Goal: Task Accomplishment & Management: Manage account settings

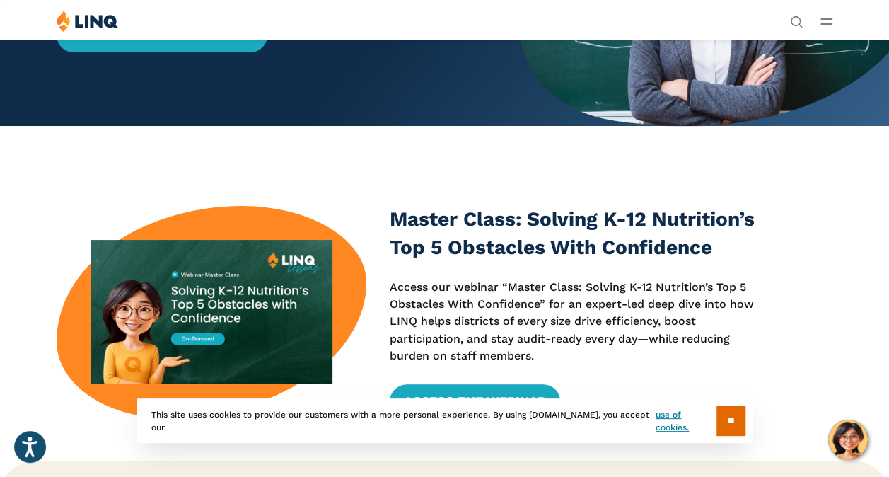
scroll to position [141, 0]
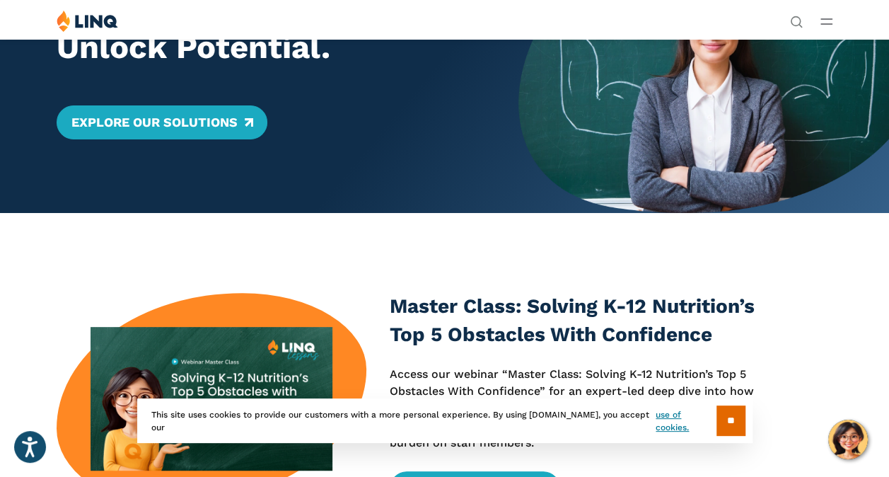
click at [666, 255] on link "Login" at bounding box center [690, 261] width 49 height 13
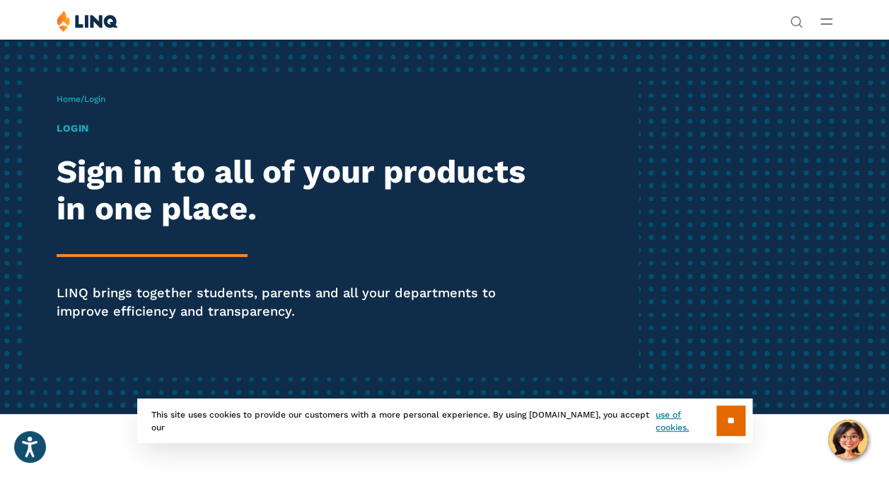
click at [95, 136] on h1 "Login" at bounding box center [301, 128] width 489 height 15
click at [105, 104] on span "Login" at bounding box center [94, 99] width 21 height 10
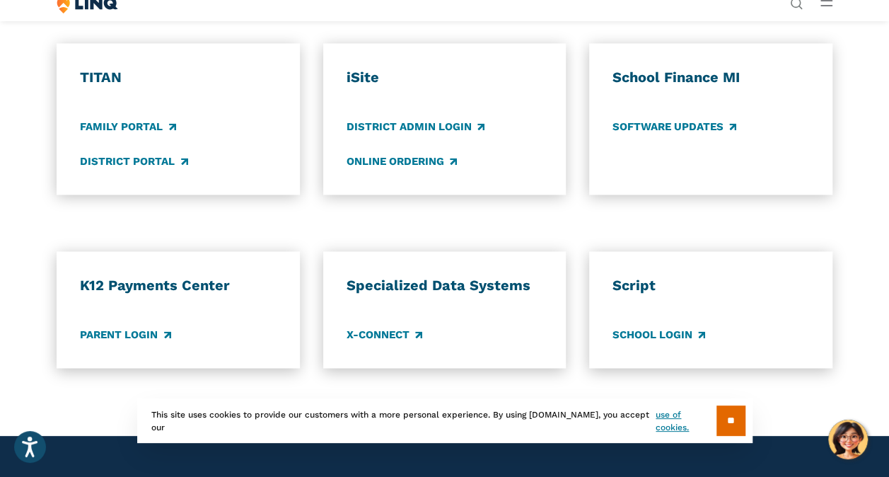
scroll to position [990, 0]
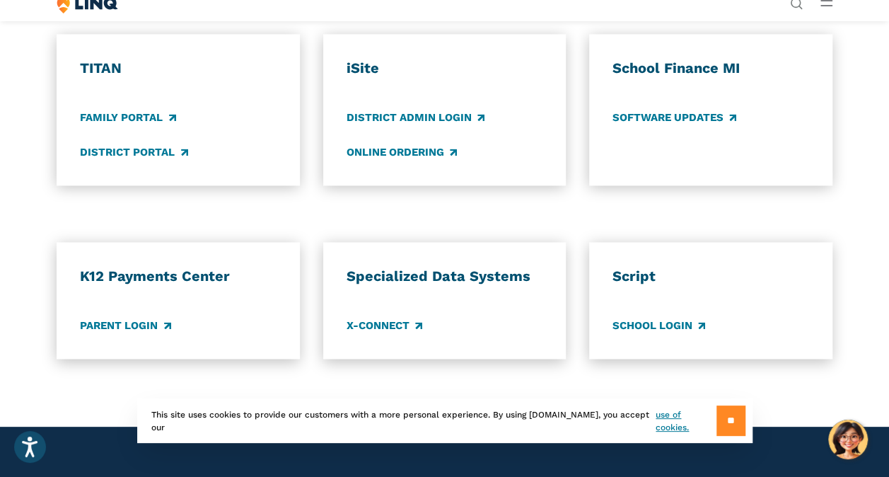
click at [734, 418] on input "**" at bounding box center [731, 420] width 29 height 30
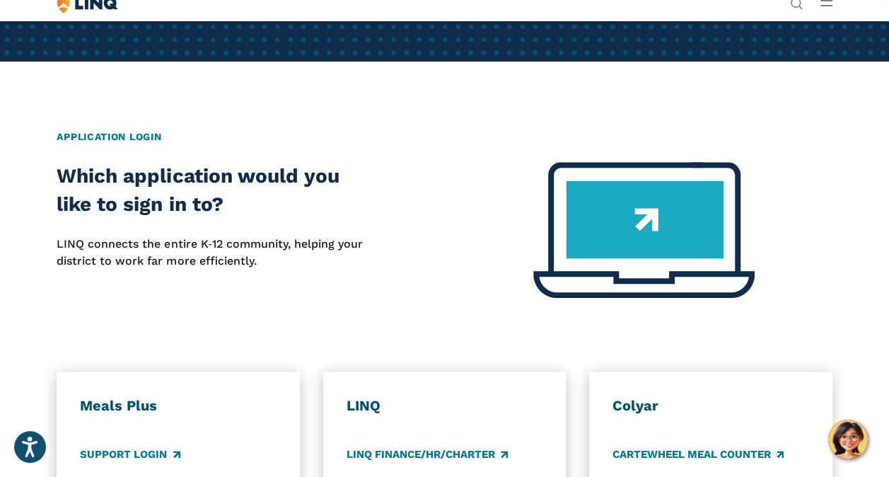
scroll to position [354, 0]
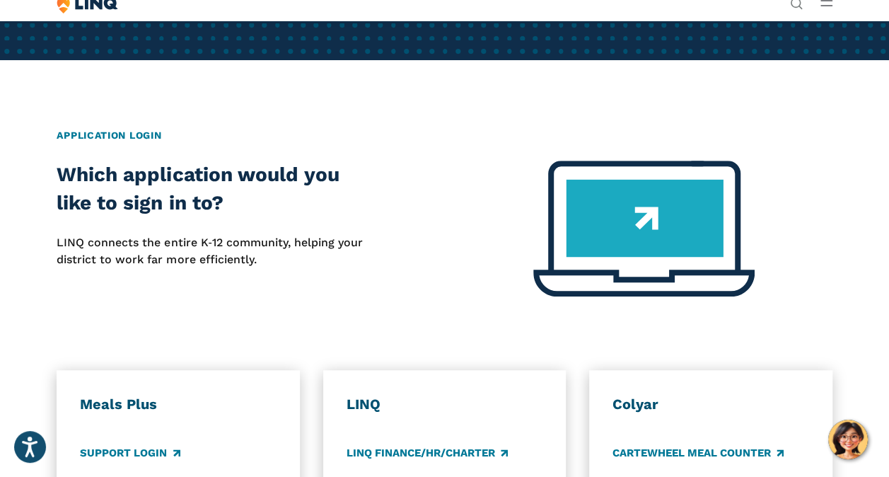
click at [621, 28] on ul "Solutions Nutrition Overview NEW School Nutrition Suite School Nutrition State …" at bounding box center [742, 82] width 243 height 144
click at [666, 236] on link "Login" at bounding box center [690, 242] width 49 height 13
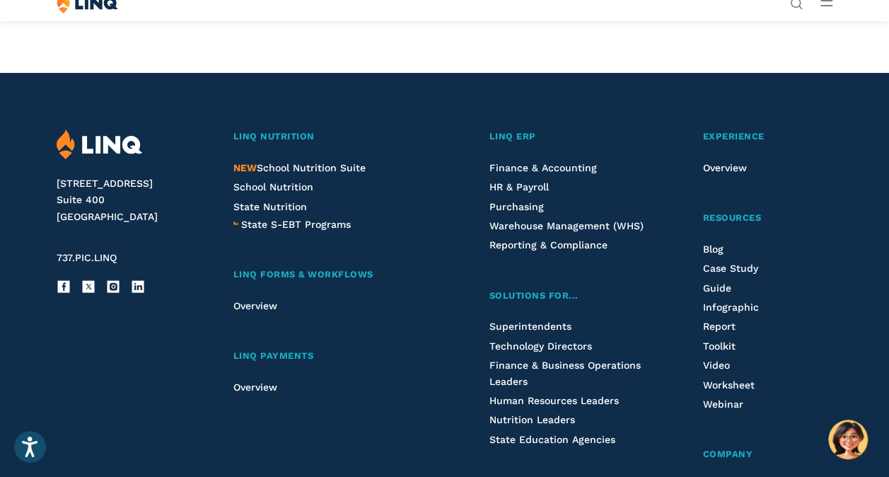
scroll to position [1486, 0]
